Goal: Obtain resource: Obtain resource

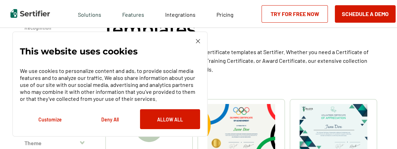
scroll to position [69, 0]
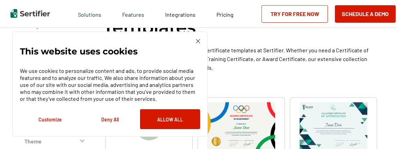
click at [199, 39] on img at bounding box center [198, 41] width 4 height 4
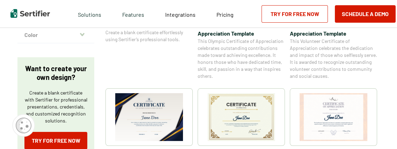
scroll to position [244, 0]
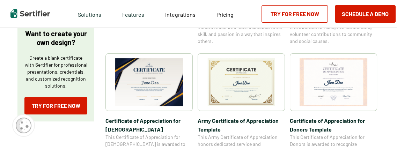
click at [158, 74] on img at bounding box center [149, 82] width 68 height 48
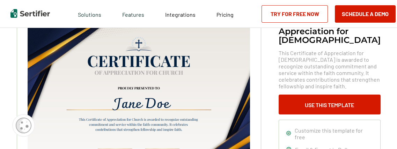
scroll to position [35, 0]
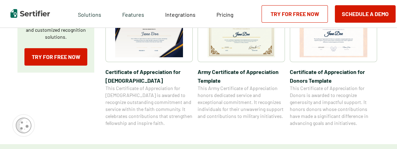
scroll to position [279, 0]
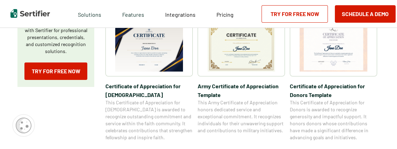
click at [238, 49] on img at bounding box center [241, 48] width 68 height 48
